Goal: Task Accomplishment & Management: Use online tool/utility

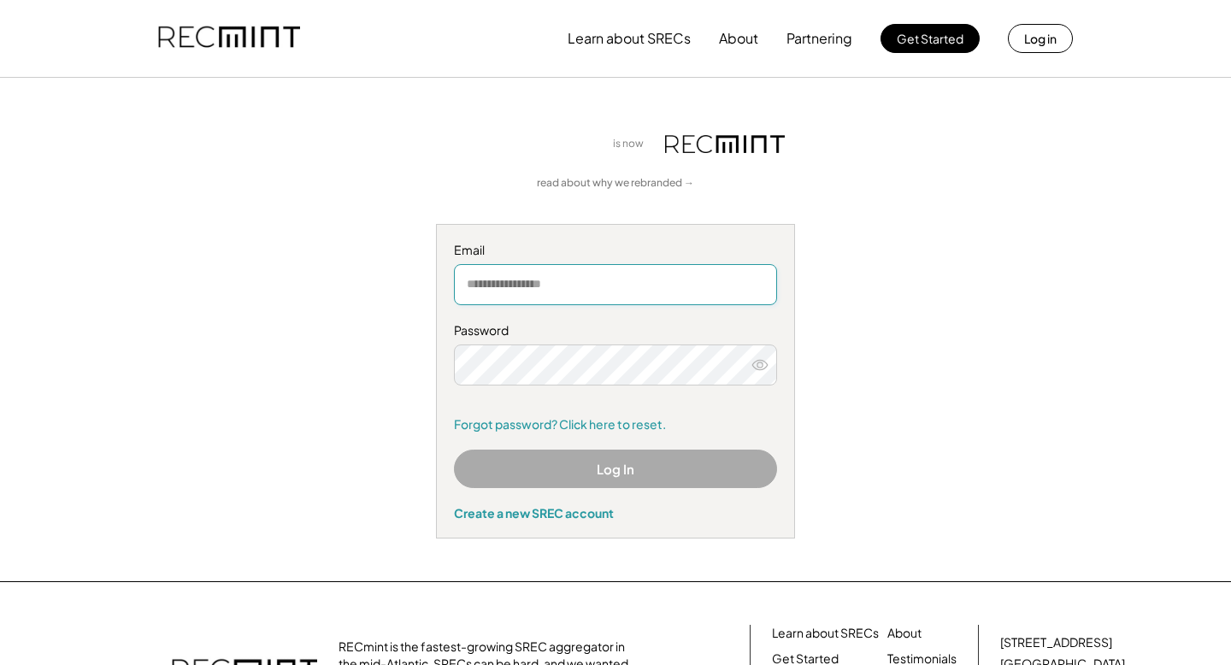
type input "**********"
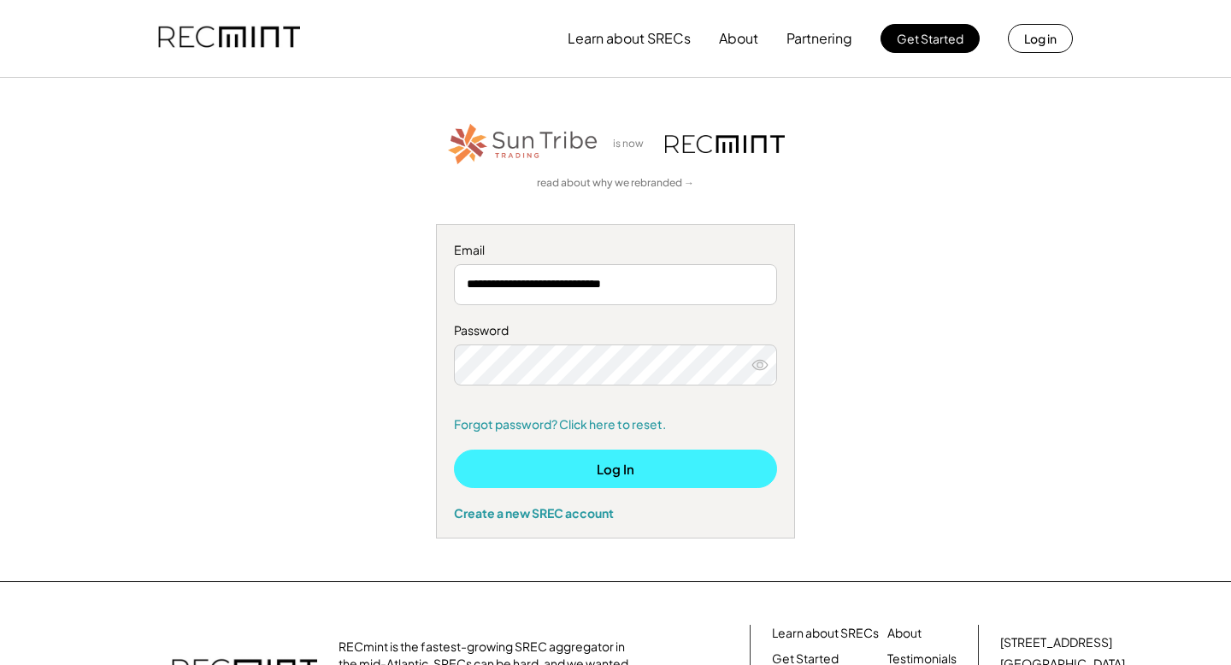
click at [536, 470] on button "Log In" at bounding box center [615, 469] width 323 height 38
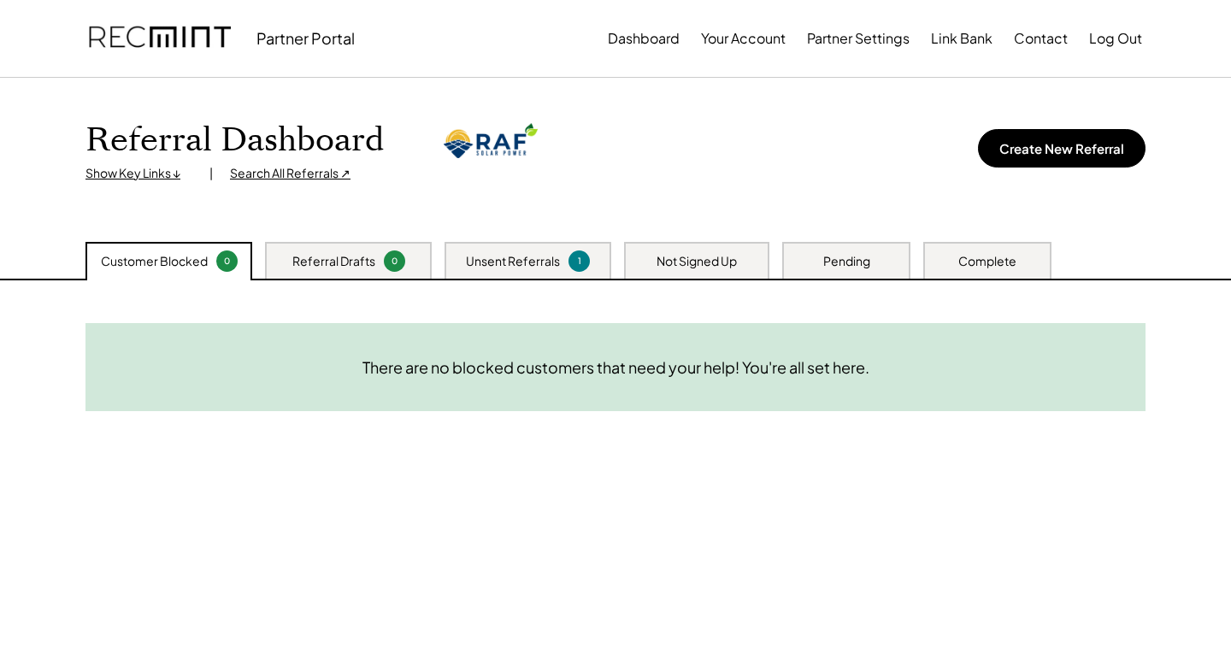
click at [561, 262] on div "Unsent Referrals 1" at bounding box center [528, 260] width 167 height 37
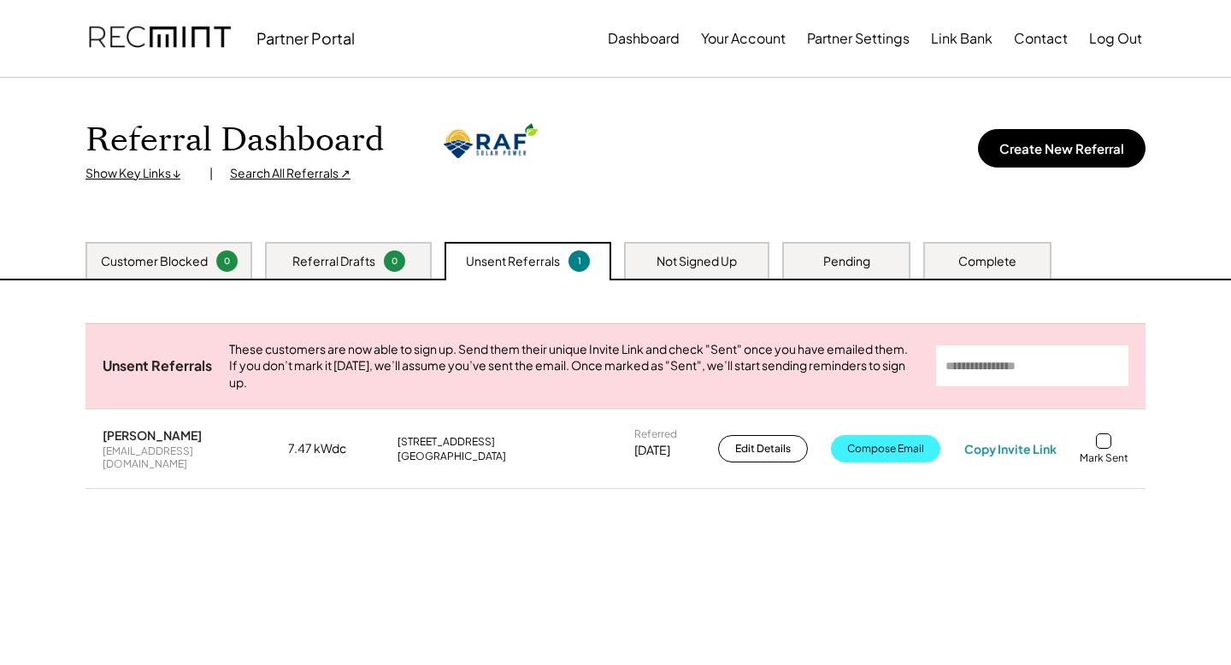
click at [918, 462] on button "Compose Email" at bounding box center [885, 448] width 109 height 27
click at [878, 99] on div "Referral Dashboard Show Key Links ↓ | Search All Referrals ↗ Create New Referral" at bounding box center [615, 160] width 1094 height 164
click at [1109, 460] on div "Mark Sent" at bounding box center [1104, 449] width 49 height 32
click at [1109, 449] on div at bounding box center [1103, 440] width 15 height 15
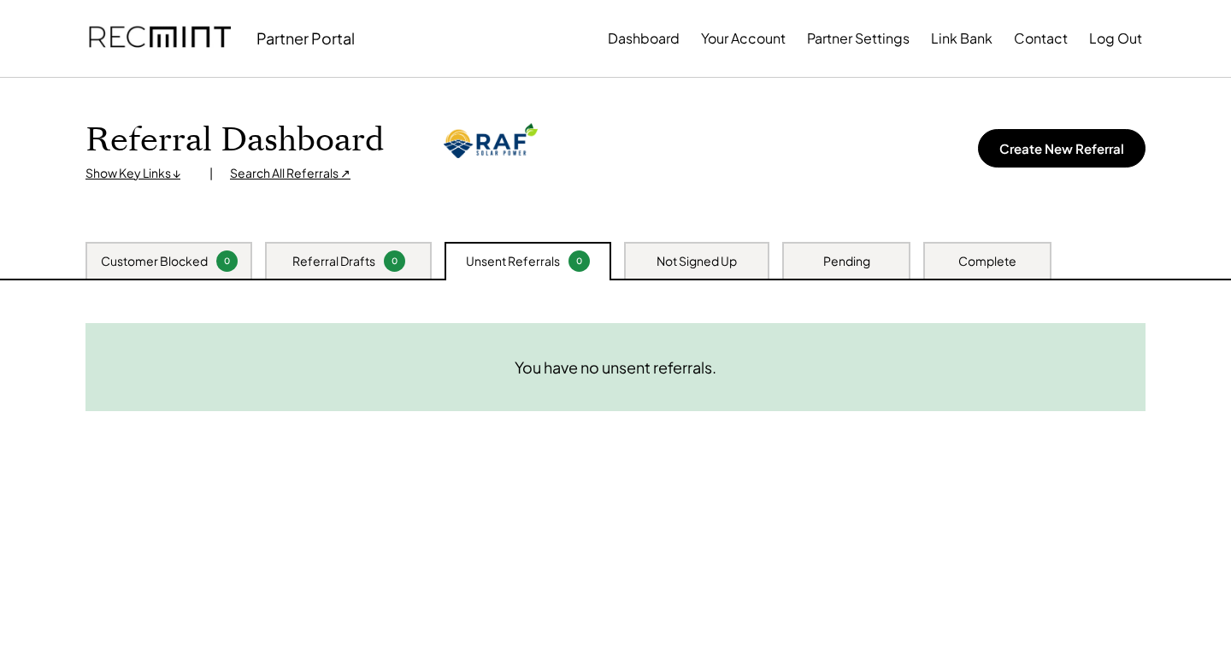
click at [733, 245] on div "Not Signed Up" at bounding box center [696, 260] width 145 height 37
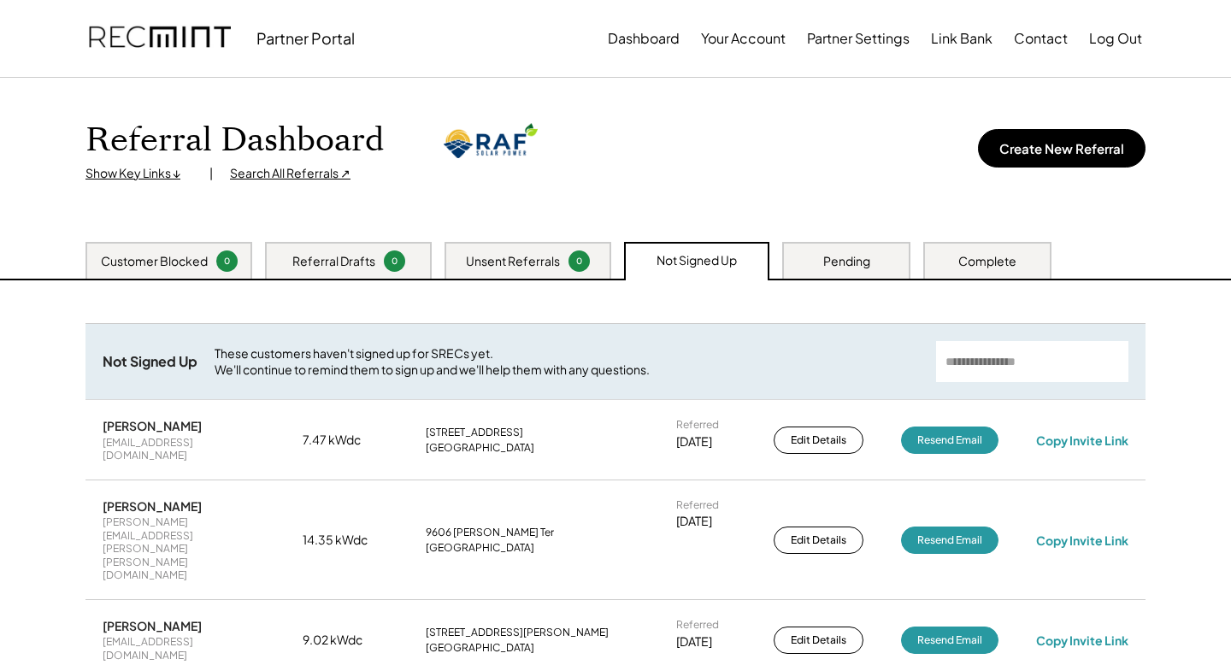
click at [776, 128] on div "Referral Dashboard Show Key Links ↓ | Search All Referrals ↗ Create New Referral" at bounding box center [615, 152] width 1060 height 62
click at [753, 188] on div "Referral Dashboard Show Key Links ↓ | Search All Referrals ↗ Create New Referral" at bounding box center [615, 160] width 1094 height 164
